Goal: Information Seeking & Learning: Find specific fact

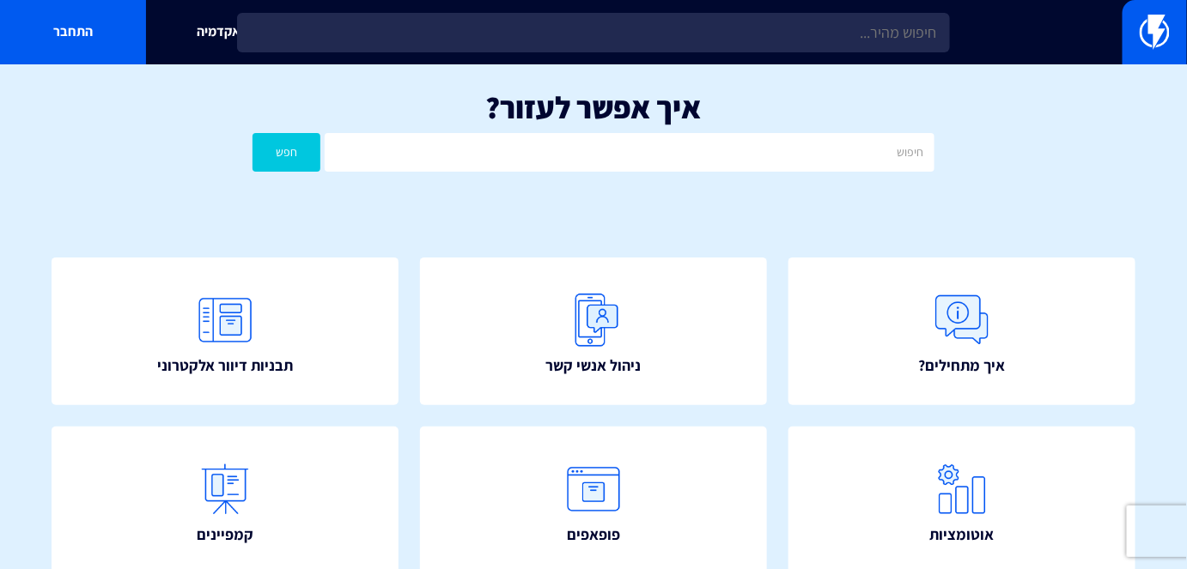
click at [673, 100] on h1 "איך אפשר לעזור?" at bounding box center [594, 107] width 1136 height 34
click at [807, 151] on input "text" at bounding box center [629, 152] width 609 height 39
type input "בלוק"
click at [450, 196] on div "איך אפשר לעזור? בלוק חפש" at bounding box center [593, 135] width 1187 height 142
click at [271, 126] on div "איך אפשר לעזור? בלוק חפש" at bounding box center [593, 135] width 1187 height 142
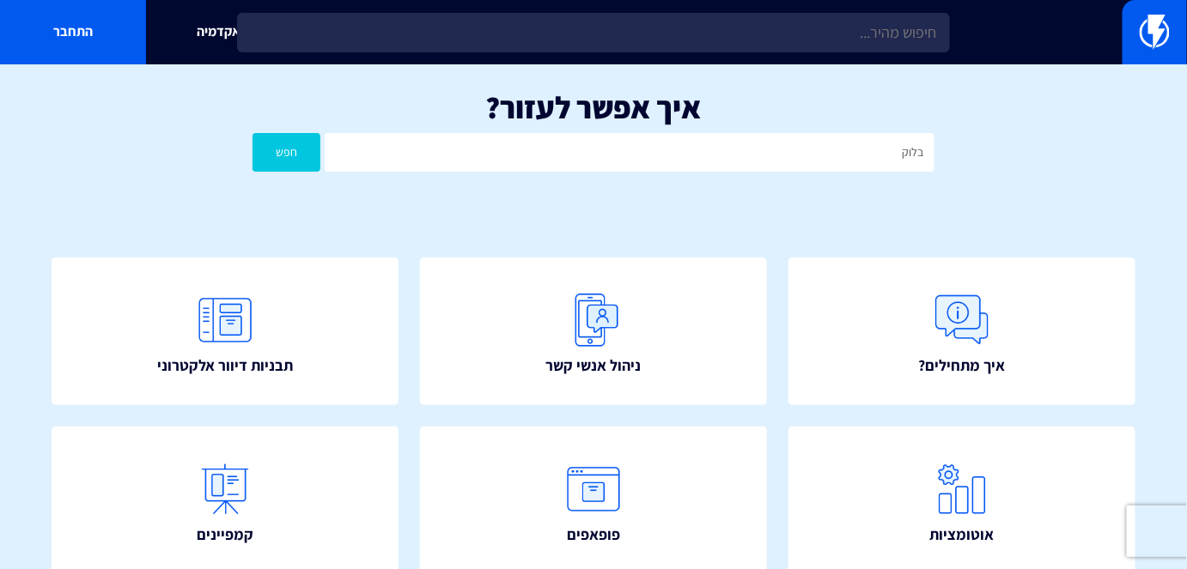
click at [283, 145] on button "חפש" at bounding box center [287, 152] width 68 height 39
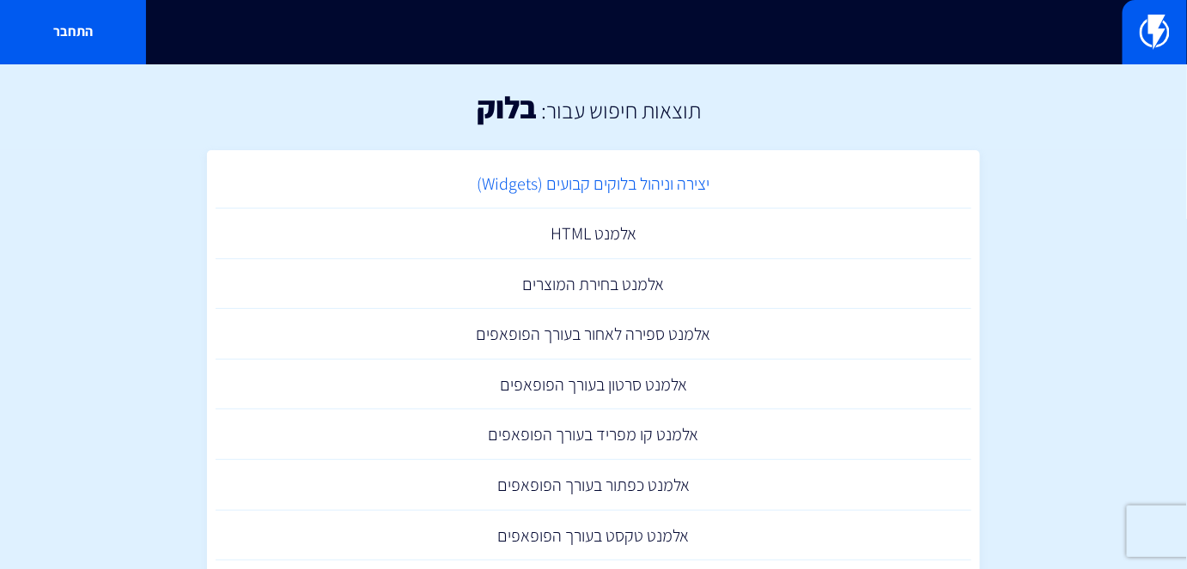
click at [670, 187] on link "יצירה וניהול בלוקים קבועים (Widgets)" at bounding box center [594, 184] width 756 height 51
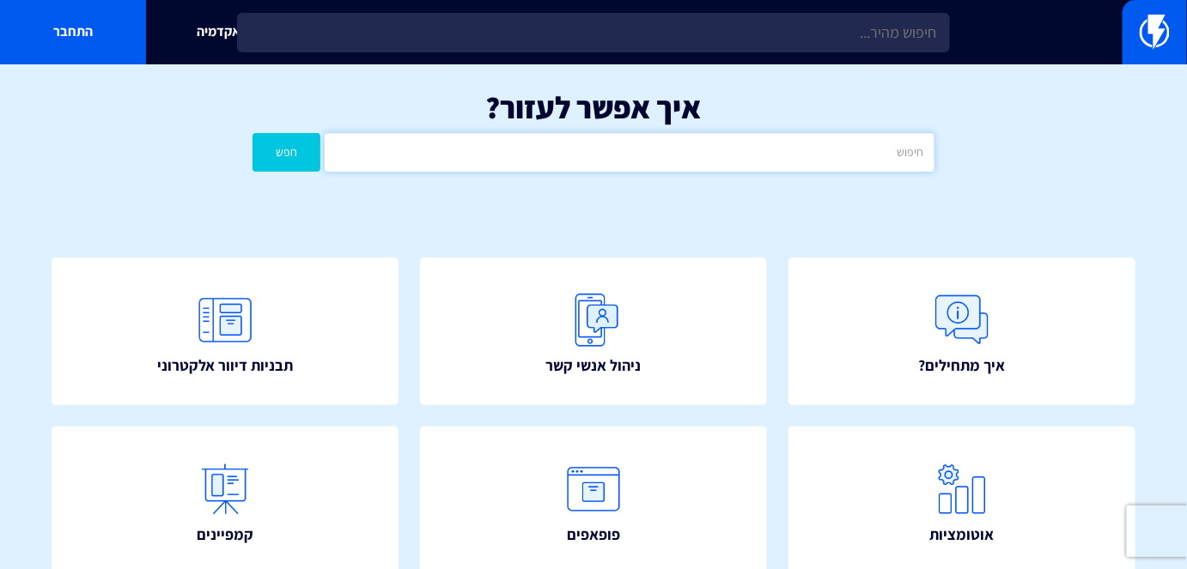
click at [830, 158] on input "text" at bounding box center [629, 152] width 609 height 39
type input "מידות"
click at [290, 163] on button "חפש" at bounding box center [287, 152] width 68 height 39
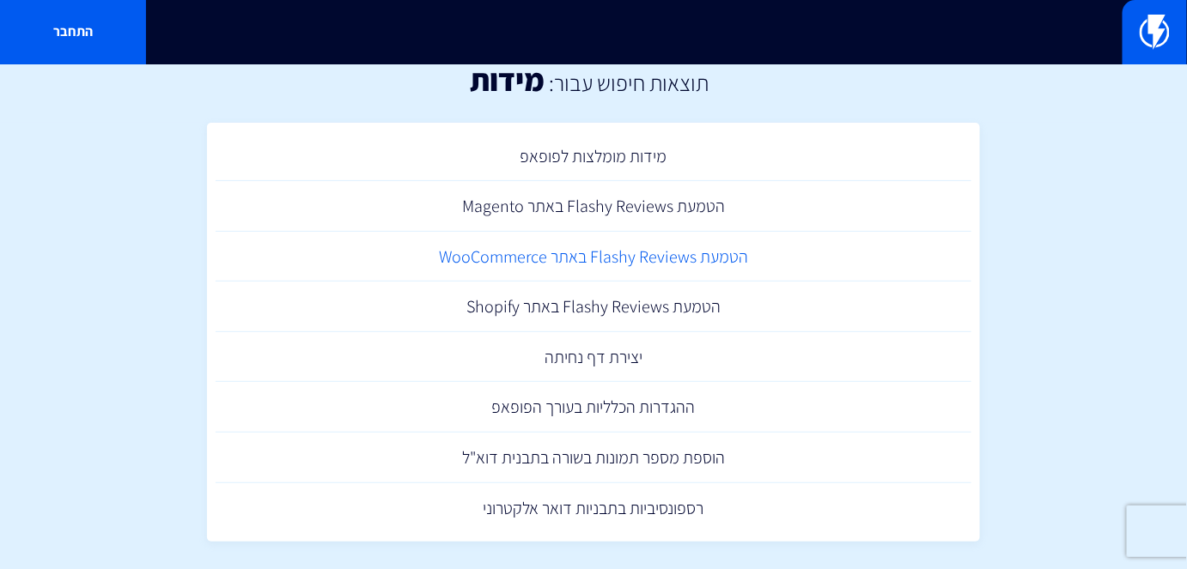
scroll to position [43, 0]
